Goal: Information Seeking & Learning: Learn about a topic

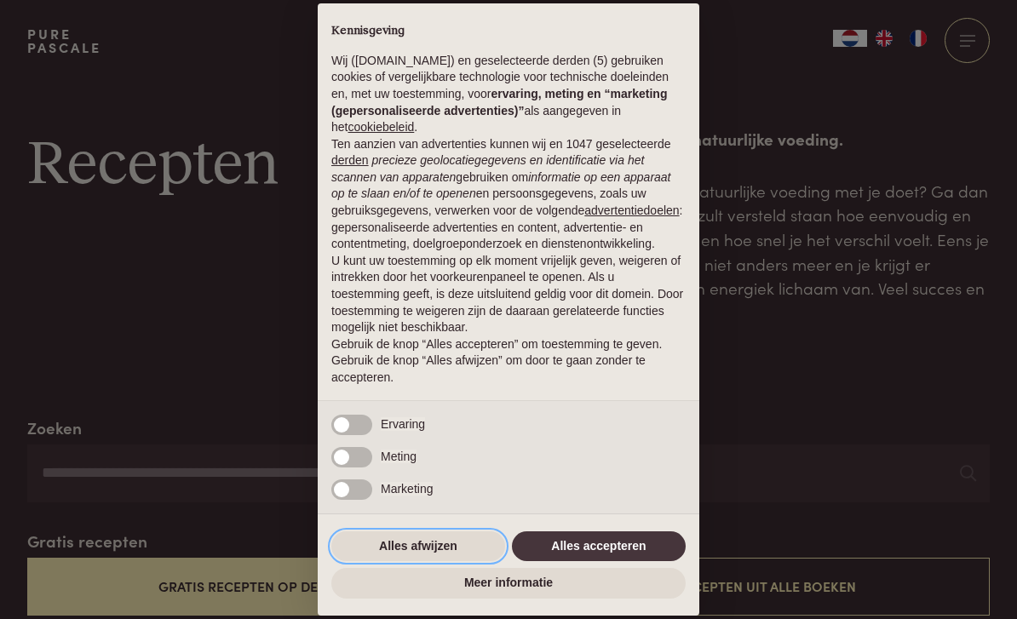
click at [439, 547] on button "Alles afwijzen" at bounding box center [418, 547] width 174 height 31
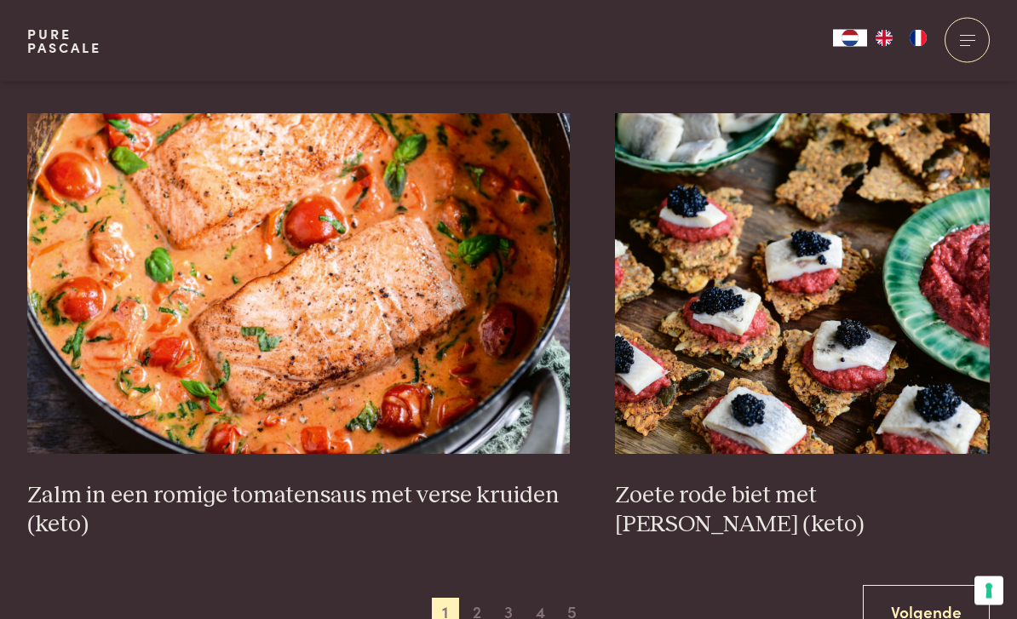
scroll to position [2852, 0]
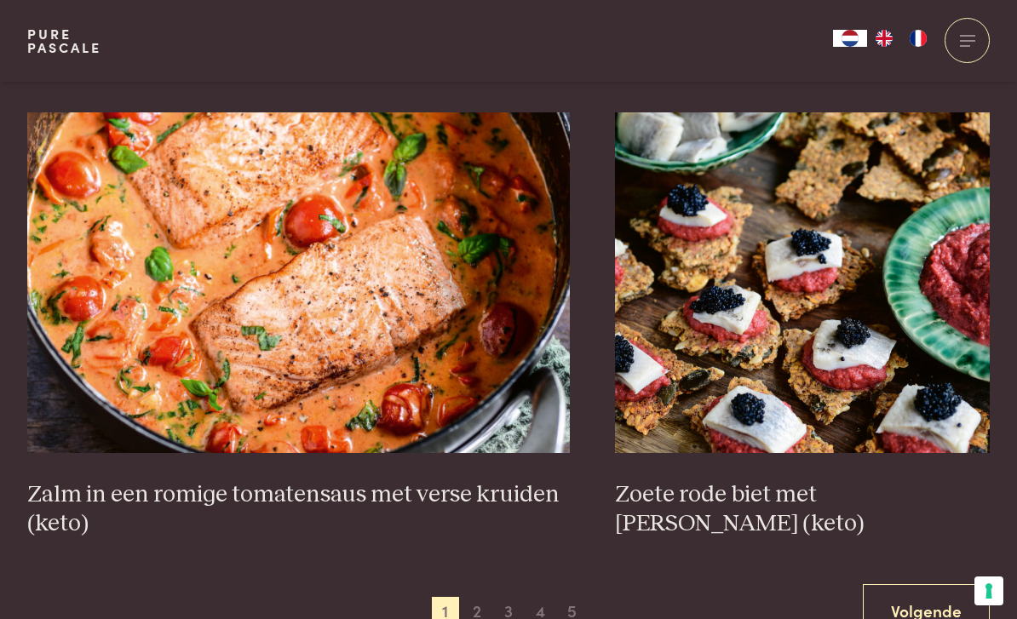
click at [477, 610] on span "2" at bounding box center [476, 610] width 27 height 27
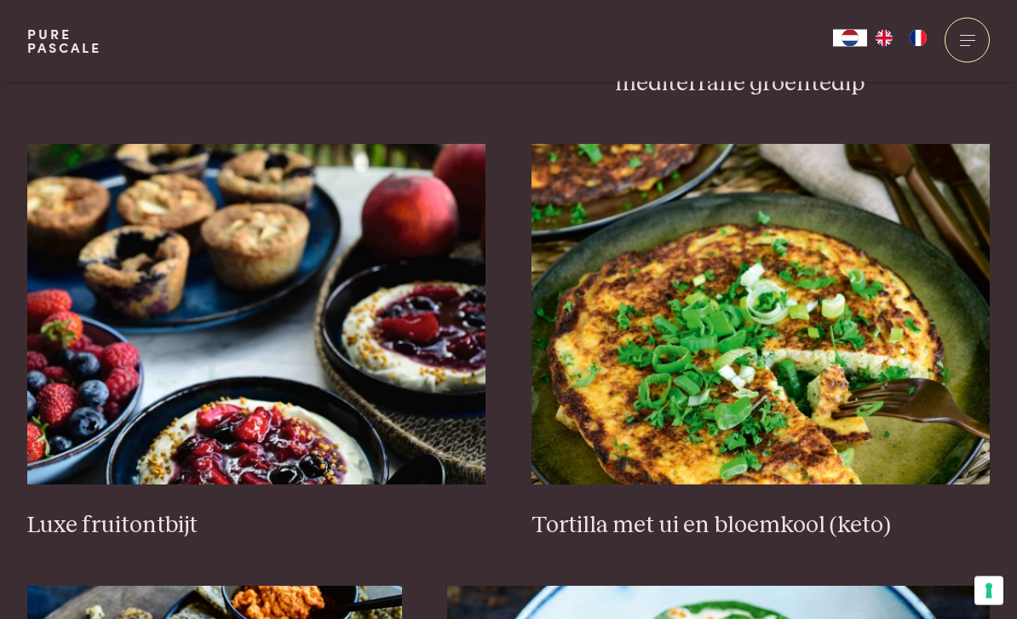
scroll to position [1966, 0]
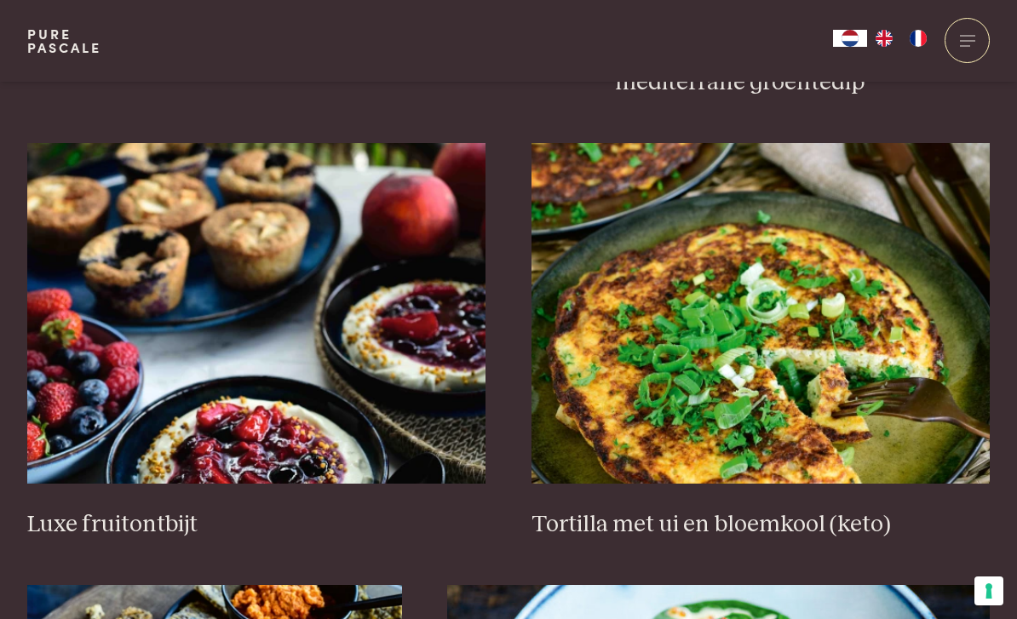
click at [333, 376] on img at bounding box center [256, 313] width 459 height 341
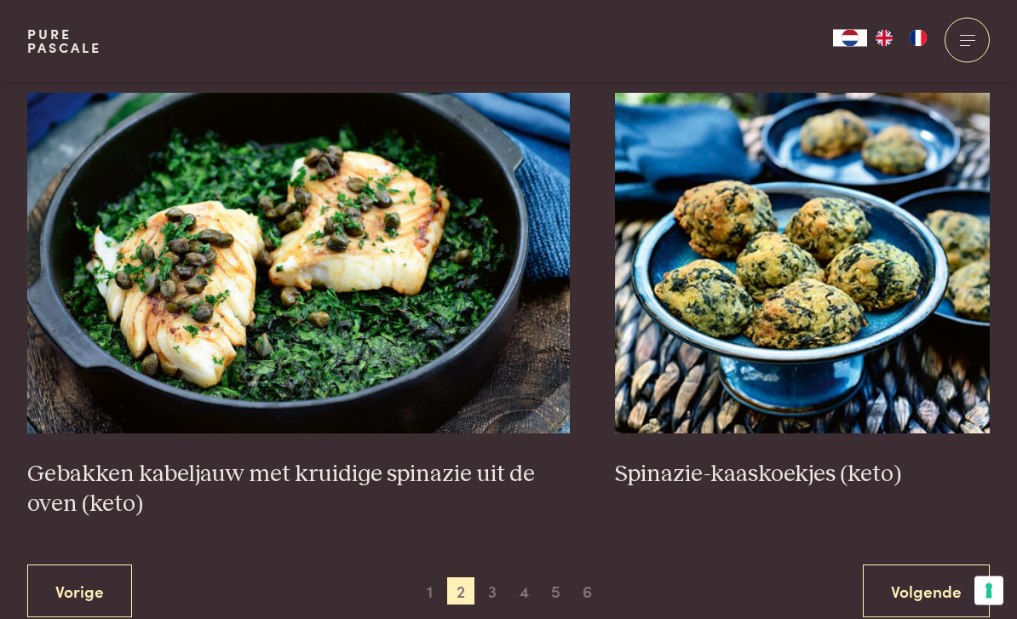
scroll to position [2901, 0]
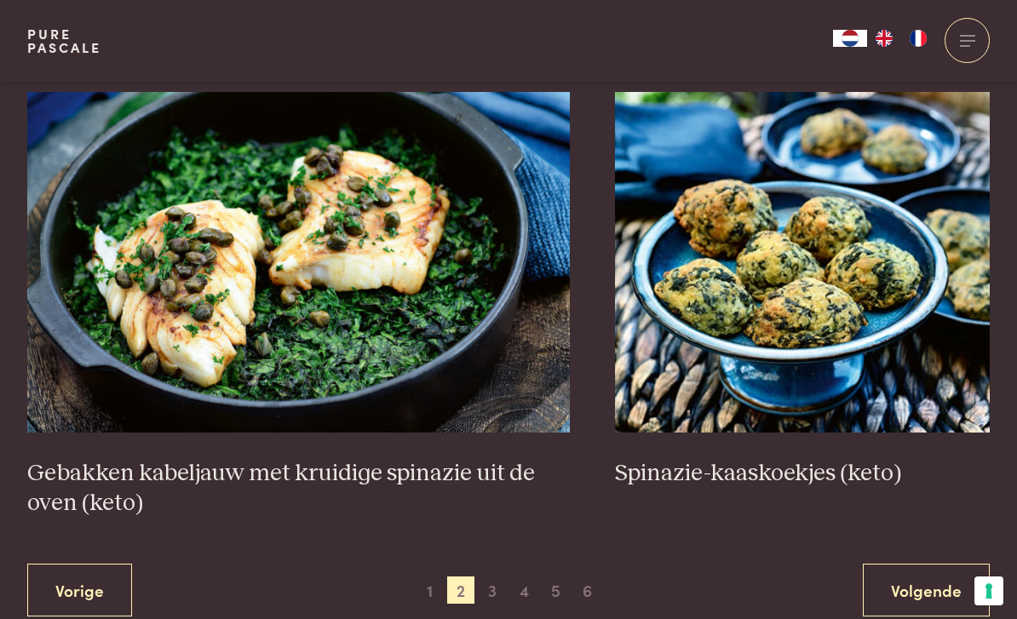
click at [490, 583] on span "3" at bounding box center [492, 590] width 27 height 27
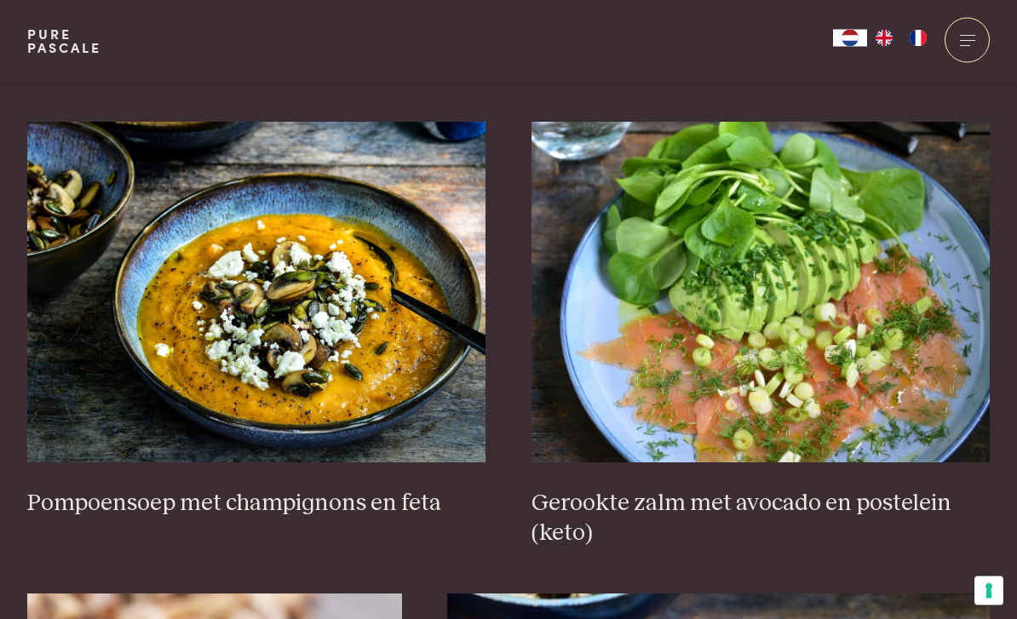
scroll to position [2047, 0]
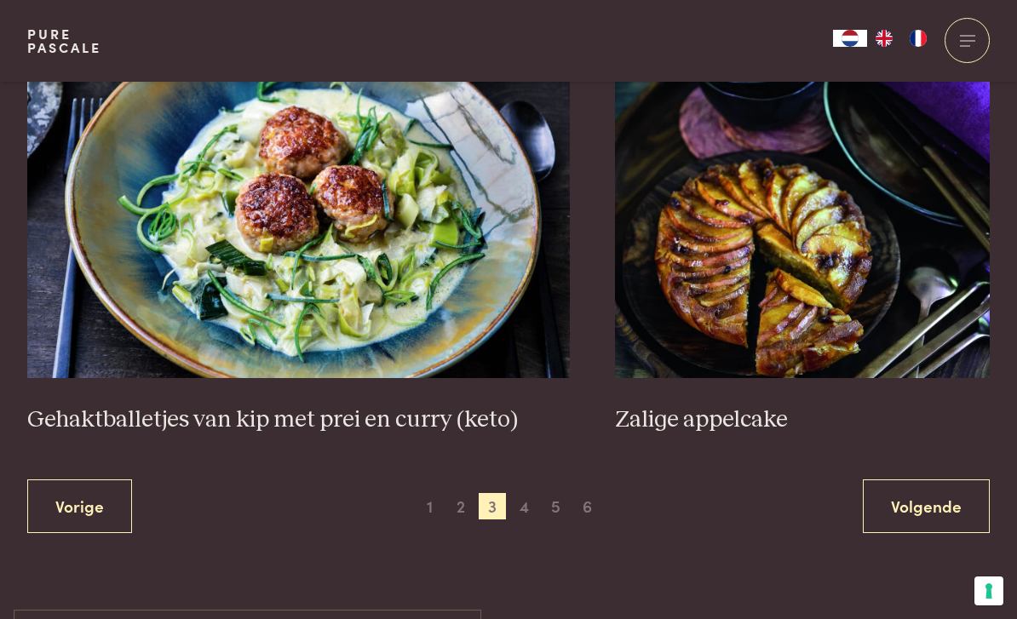
click at [537, 502] on span "4" at bounding box center [524, 506] width 27 height 27
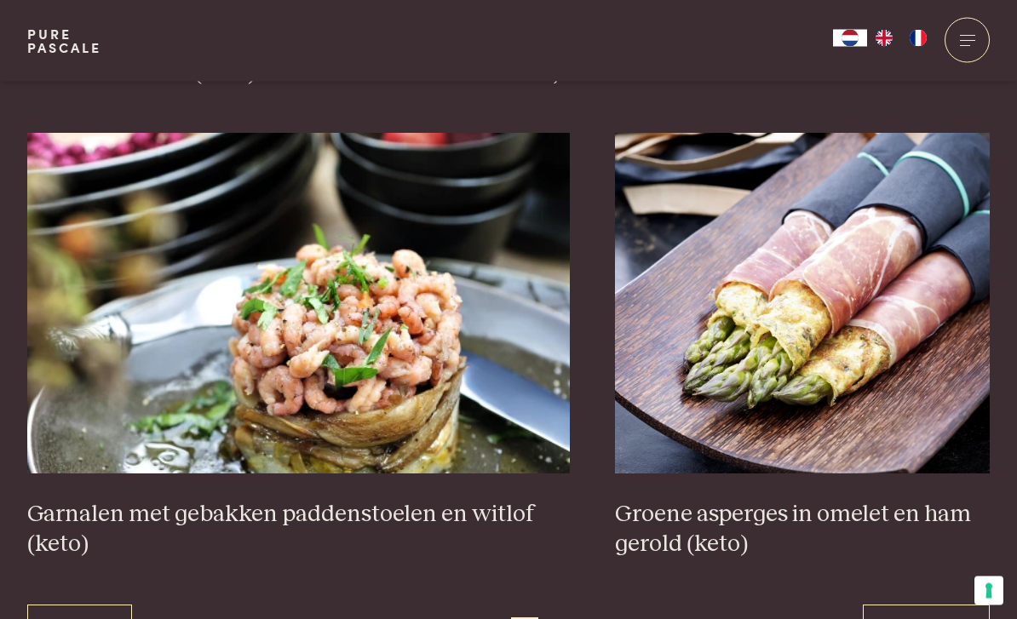
scroll to position [2875, 0]
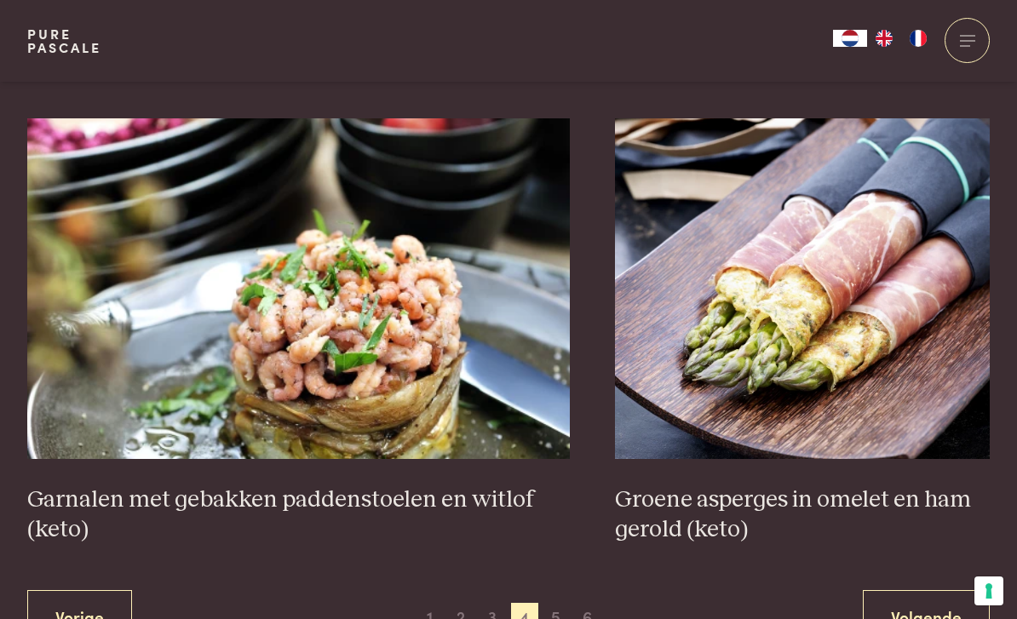
click at [558, 607] on span "5" at bounding box center [556, 616] width 27 height 27
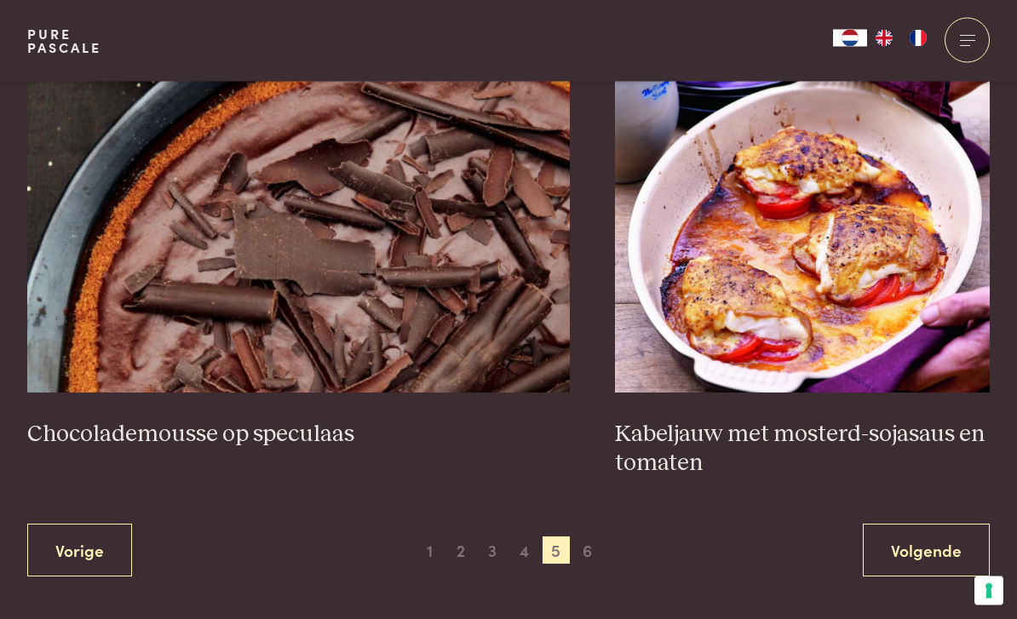
scroll to position [3001, 0]
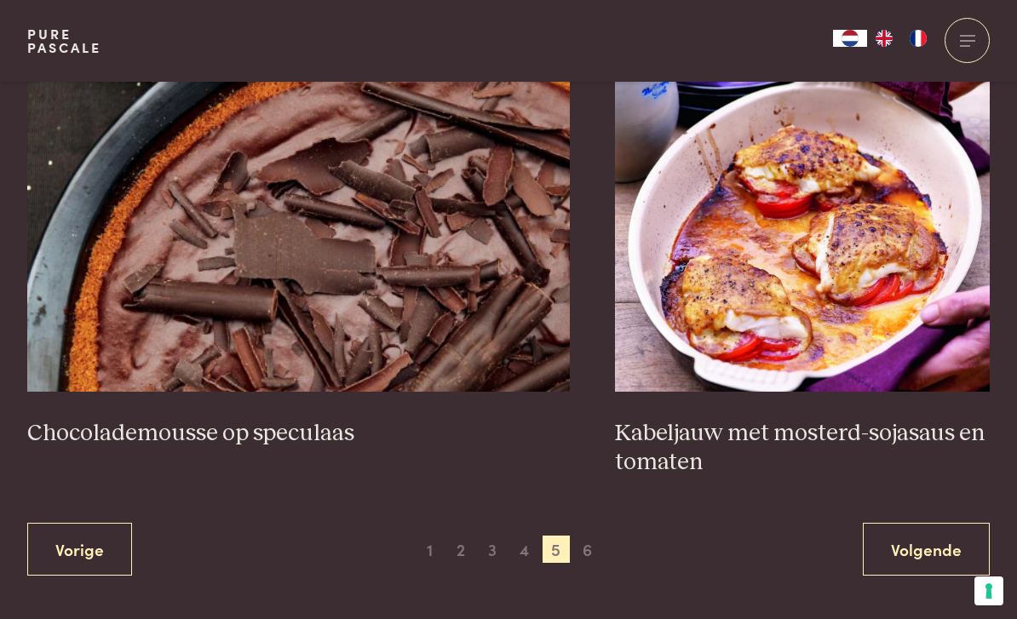
click at [595, 549] on span "6" at bounding box center [587, 549] width 27 height 27
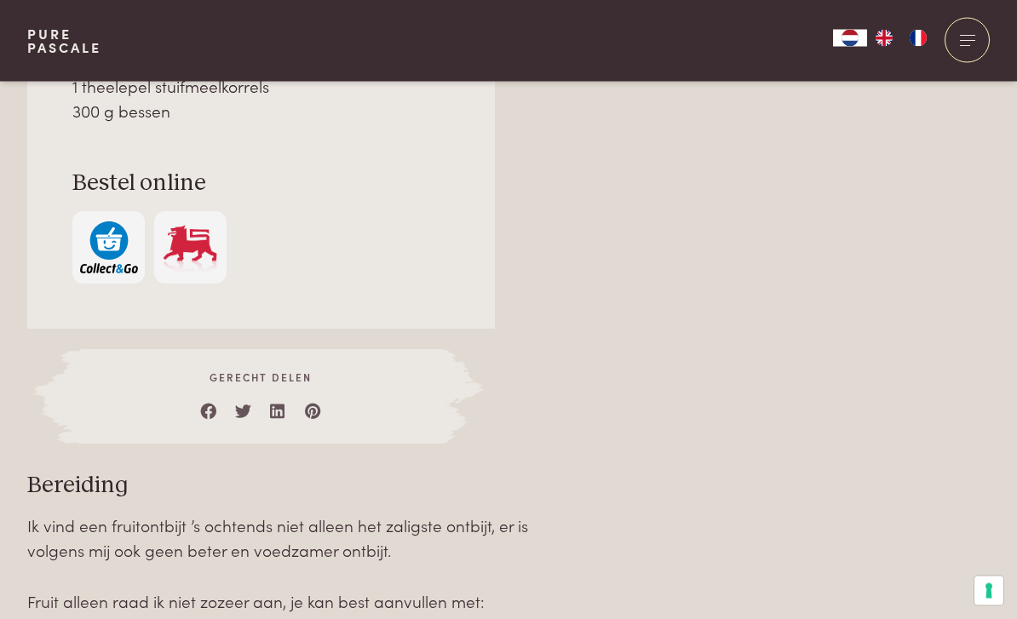
scroll to position [1468, 0]
